Goal: Transaction & Acquisition: Download file/media

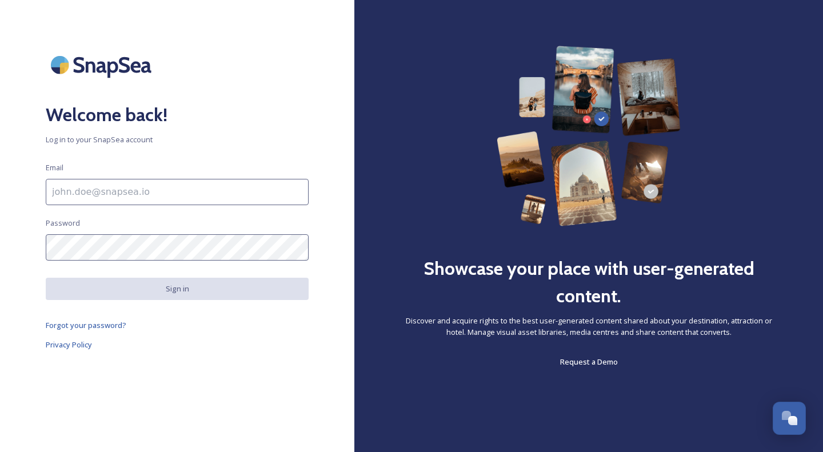
click at [213, 187] on input at bounding box center [177, 192] width 263 height 26
click at [242, 129] on div "Welcome back! Log in to your SnapSea account Email Password Sign in Forgot your…" at bounding box center [177, 226] width 355 height 361
click at [176, 197] on input at bounding box center [177, 192] width 263 height 26
click at [189, 138] on span "Log in to your SnapSea account" at bounding box center [177, 139] width 263 height 11
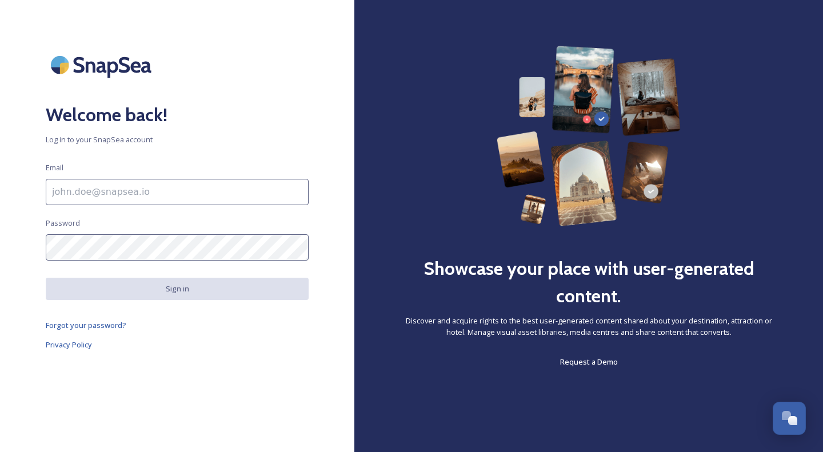
click at [137, 181] on input at bounding box center [177, 192] width 263 height 26
paste input "[EMAIL_ADDRESS][DOMAIN_NAME]"
type input "[EMAIL_ADDRESS][DOMAIN_NAME]"
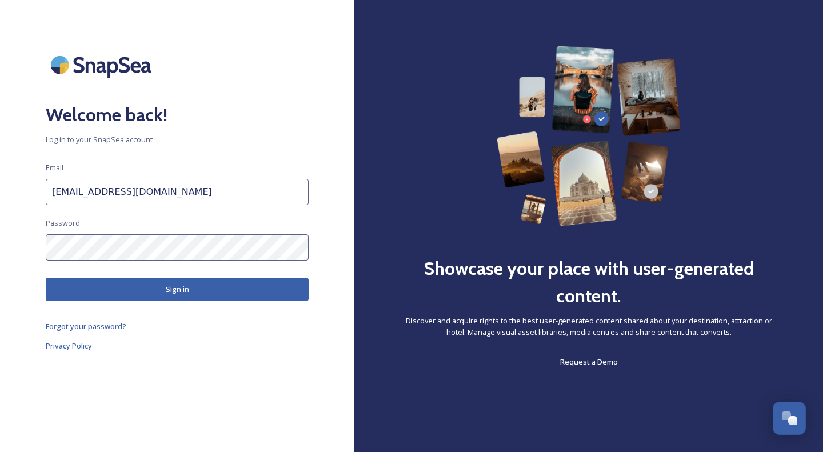
click at [172, 284] on button "Sign in" at bounding box center [177, 289] width 263 height 23
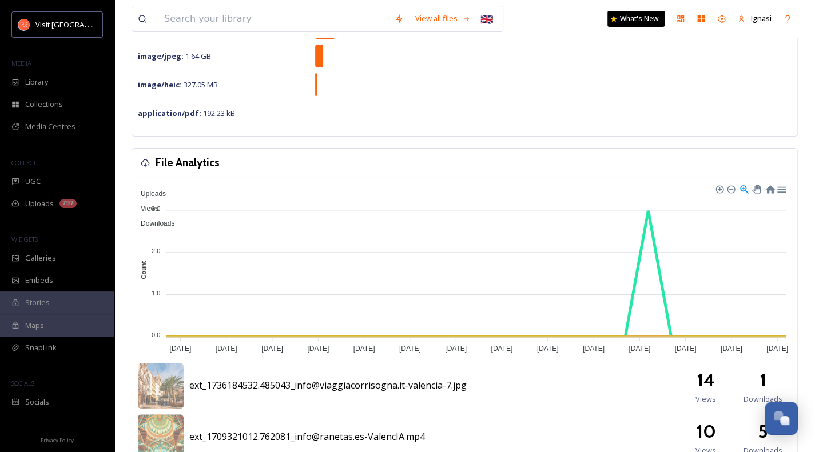
scroll to position [172, 0]
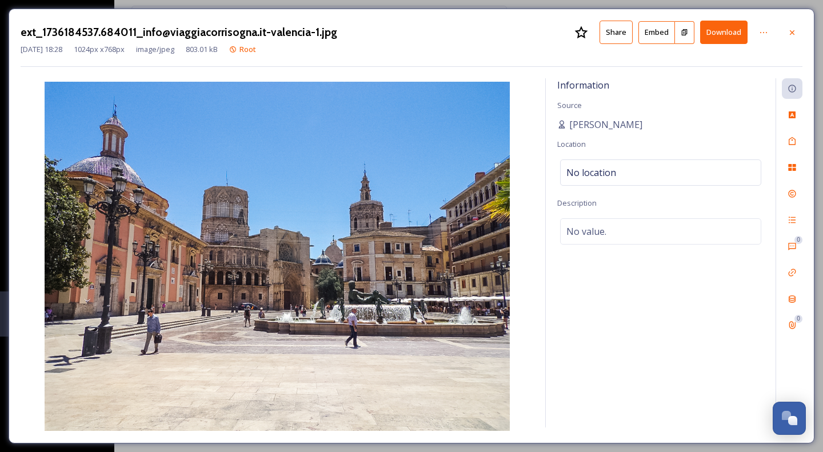
click at [728, 34] on button "Download" at bounding box center [723, 32] width 47 height 23
